Goal: Task Accomplishment & Management: Use online tool/utility

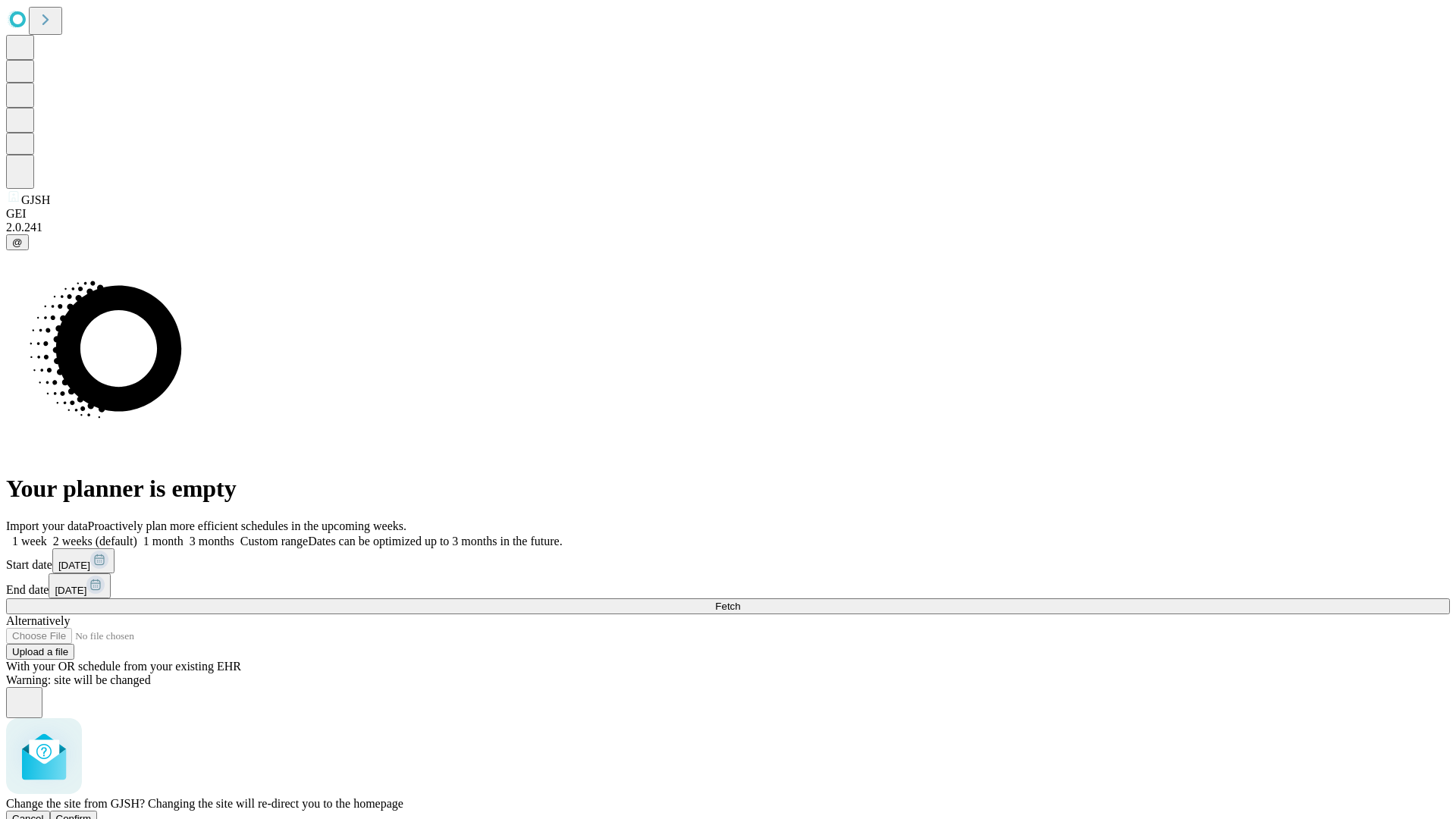
click at [92, 813] on span "Confirm" at bounding box center [74, 818] width 36 height 11
click at [183, 535] on label "1 month" at bounding box center [160, 541] width 46 height 13
click at [740, 601] on span "Fetch" at bounding box center [728, 606] width 25 height 11
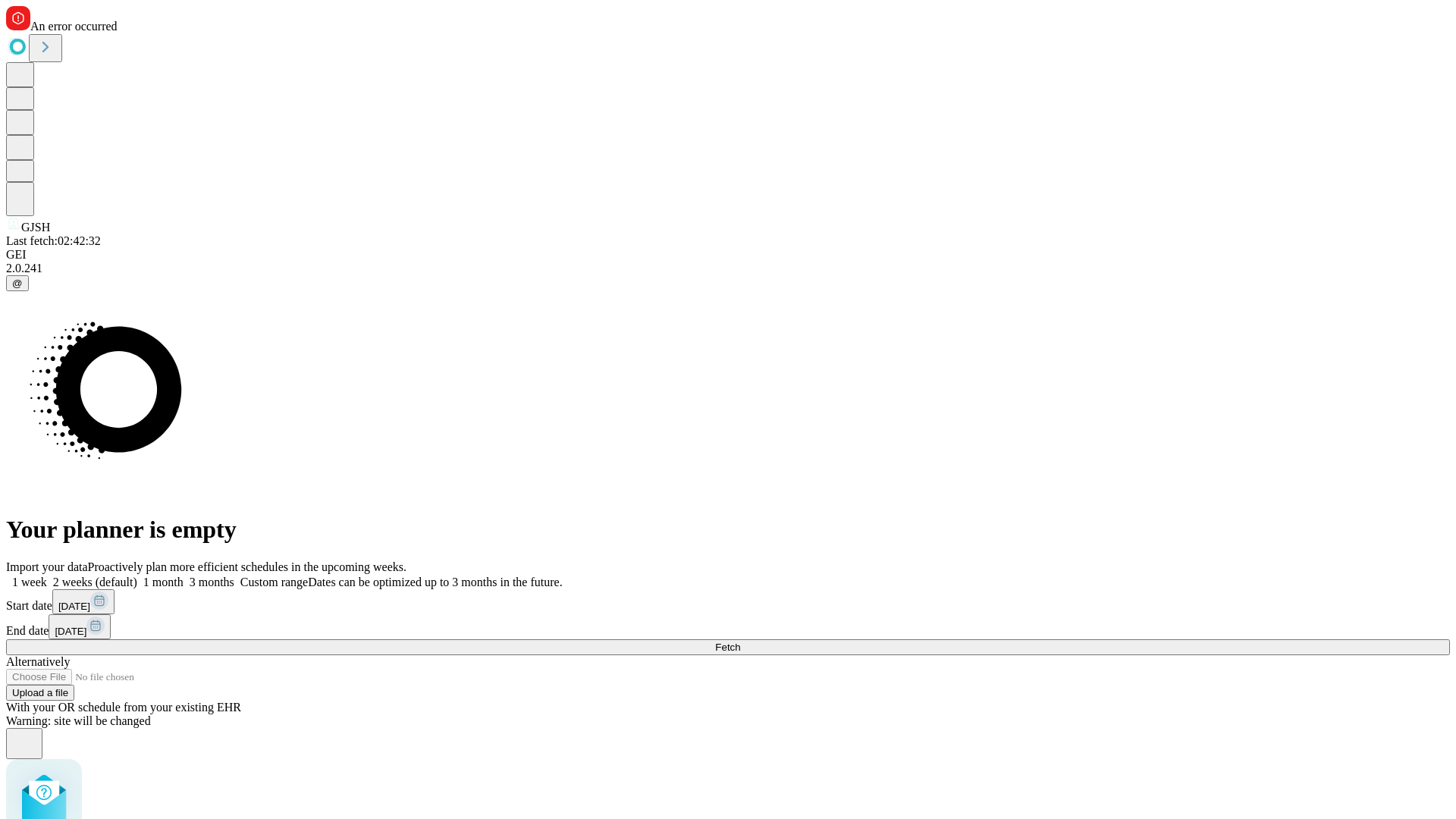
click at [183, 576] on label "1 month" at bounding box center [160, 582] width 46 height 13
click at [740, 642] on span "Fetch" at bounding box center [728, 647] width 25 height 11
click at [183, 576] on label "1 month" at bounding box center [160, 582] width 46 height 13
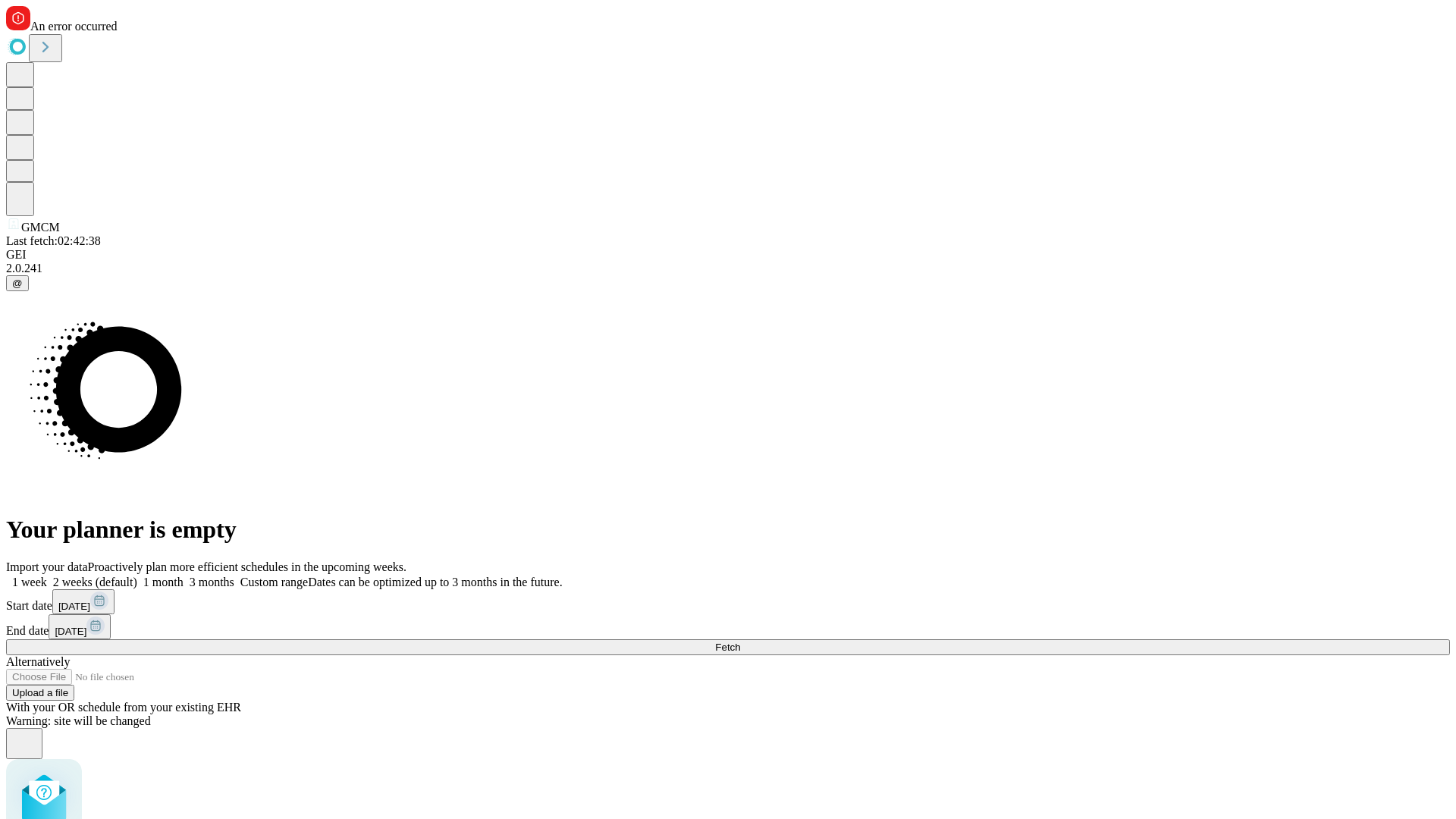
click at [740, 642] on span "Fetch" at bounding box center [728, 647] width 25 height 11
click at [183, 576] on label "1 month" at bounding box center [160, 582] width 46 height 13
click at [740, 642] on span "Fetch" at bounding box center [728, 647] width 25 height 11
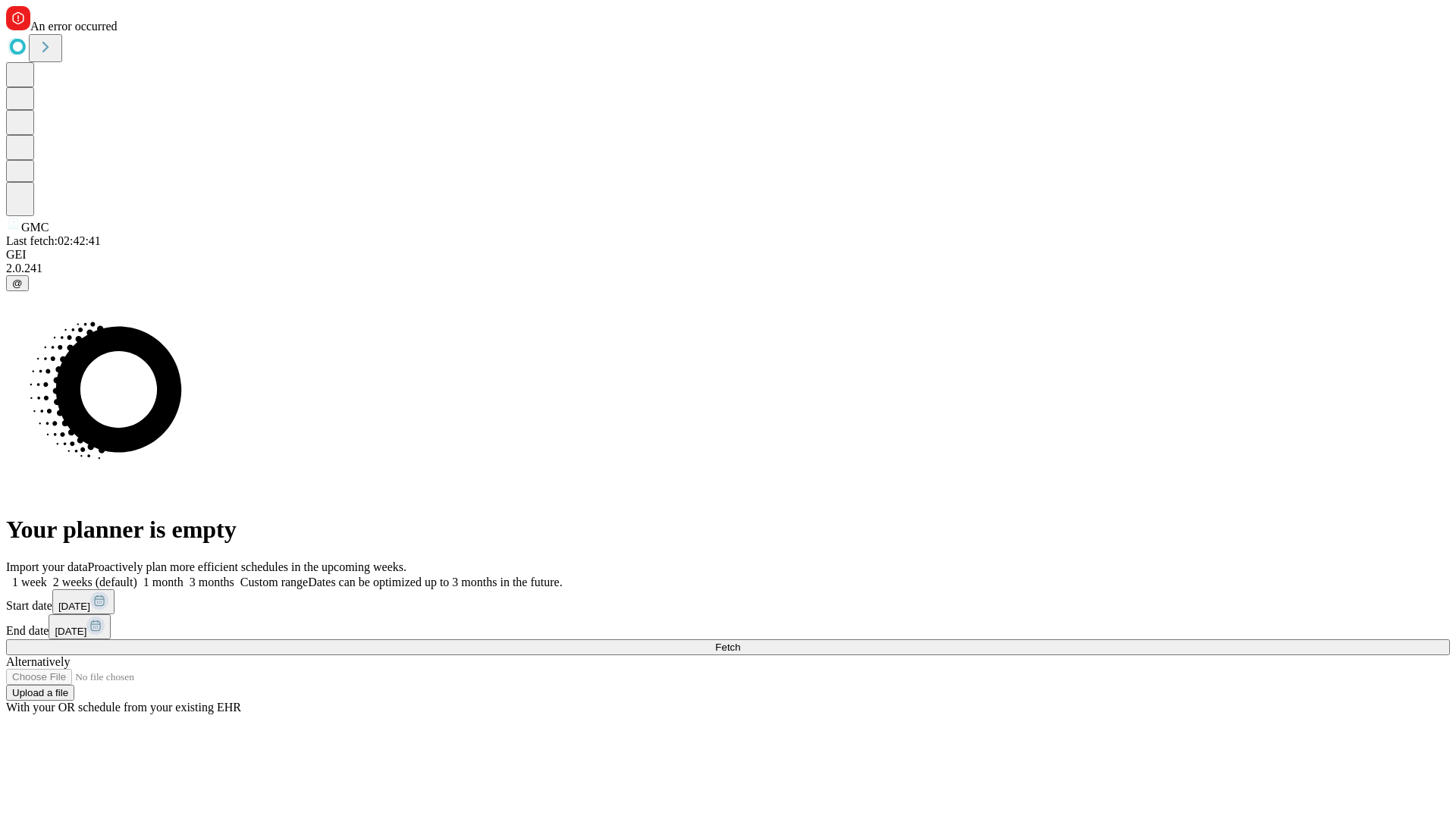
click at [183, 576] on label "1 month" at bounding box center [160, 582] width 46 height 13
click at [740, 642] on span "Fetch" at bounding box center [728, 647] width 25 height 11
click at [183, 576] on label "1 month" at bounding box center [160, 582] width 46 height 13
click at [740, 642] on span "Fetch" at bounding box center [728, 647] width 25 height 11
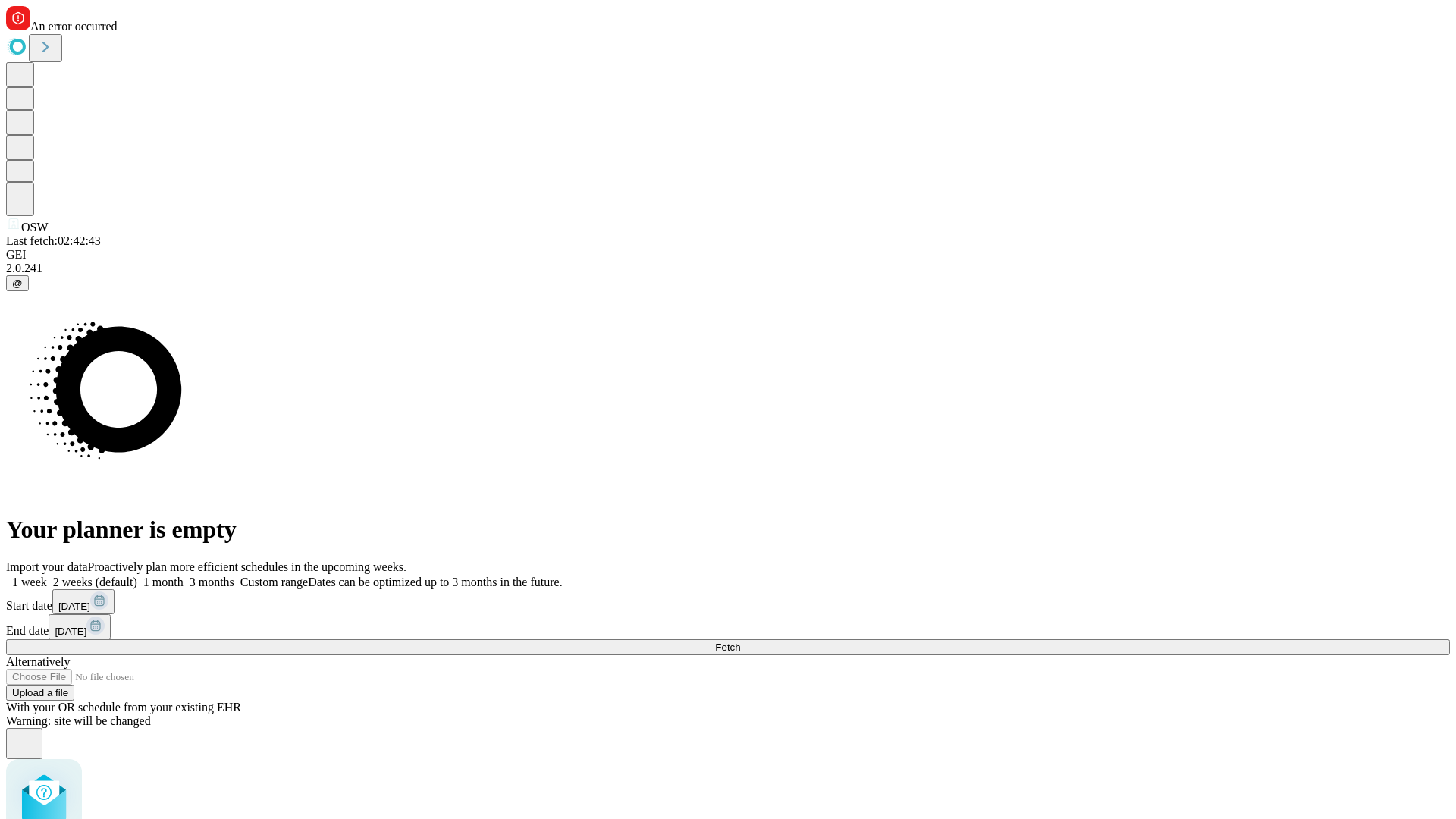
click at [183, 576] on label "1 month" at bounding box center [160, 582] width 46 height 13
click at [740, 642] on span "Fetch" at bounding box center [728, 647] width 25 height 11
click at [183, 576] on label "1 month" at bounding box center [160, 582] width 46 height 13
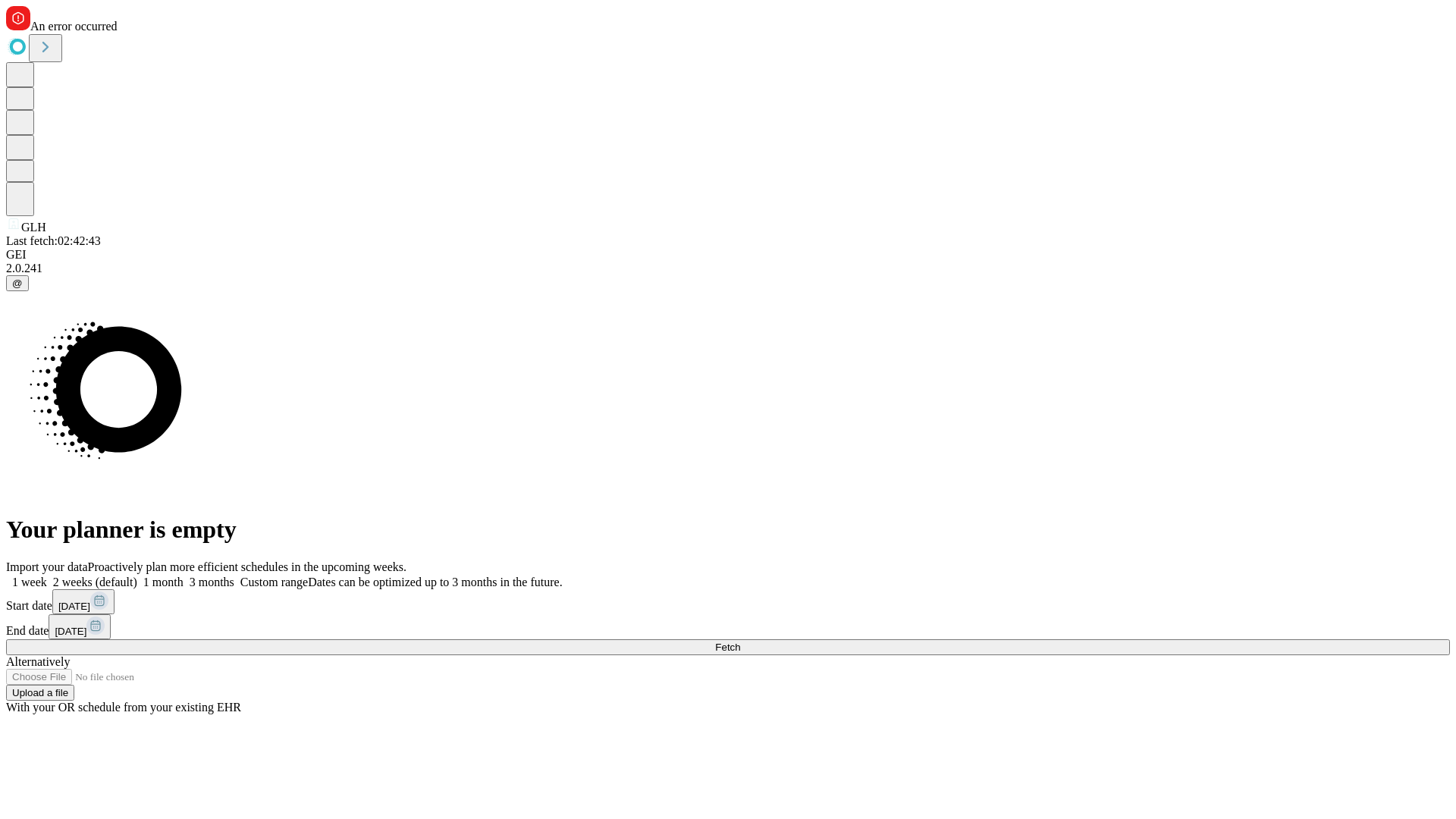
click at [740, 642] on span "Fetch" at bounding box center [728, 647] width 25 height 11
click at [183, 576] on label "1 month" at bounding box center [160, 582] width 46 height 13
click at [740, 642] on span "Fetch" at bounding box center [728, 647] width 25 height 11
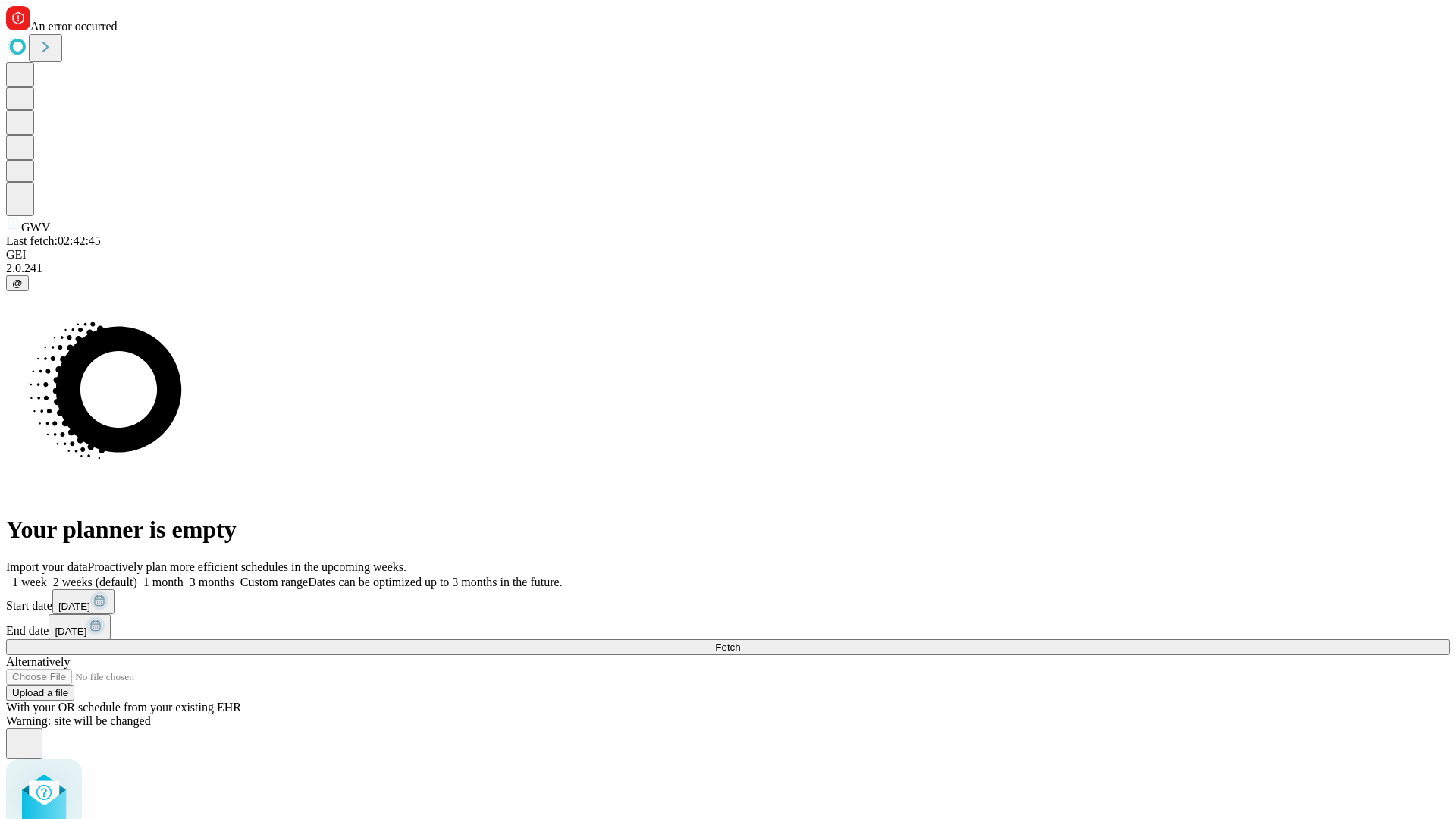
click at [183, 576] on label "1 month" at bounding box center [160, 582] width 46 height 13
click at [740, 642] on span "Fetch" at bounding box center [728, 647] width 25 height 11
click at [183, 576] on label "1 month" at bounding box center [160, 582] width 46 height 13
click at [740, 642] on span "Fetch" at bounding box center [728, 647] width 25 height 11
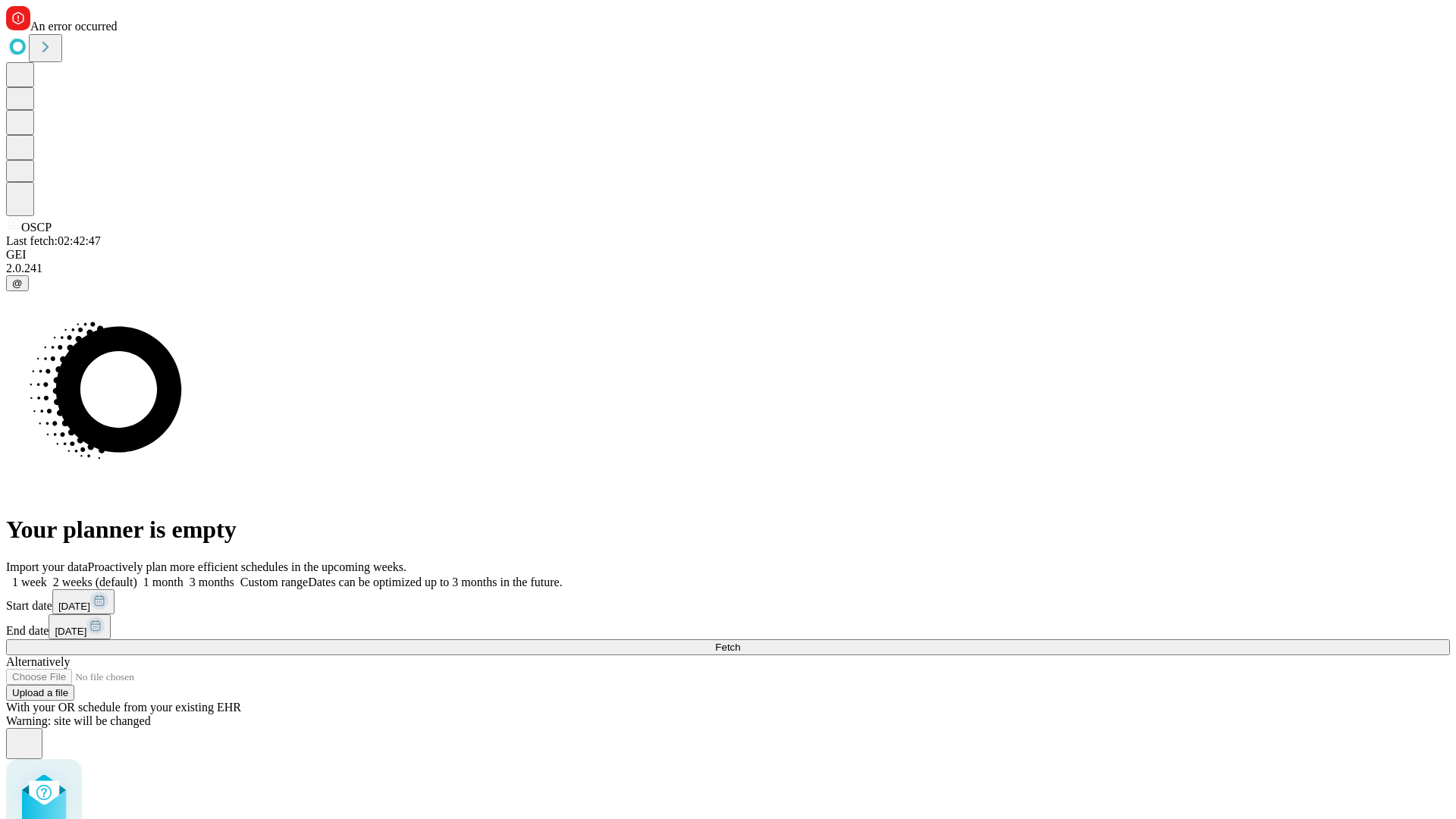
click at [183, 576] on label "1 month" at bounding box center [160, 582] width 46 height 13
